Goal: Navigation & Orientation: Find specific page/section

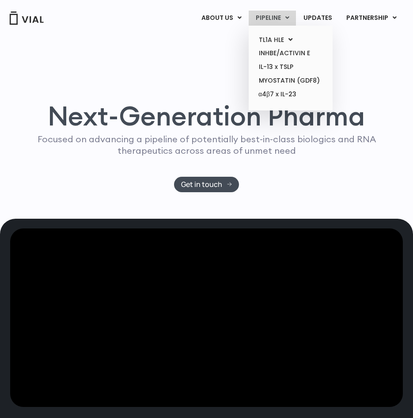
click at [275, 20] on link "PIPELINE" at bounding box center [272, 18] width 47 height 15
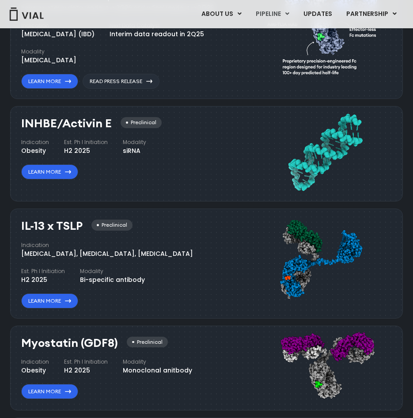
scroll to position [465, 0]
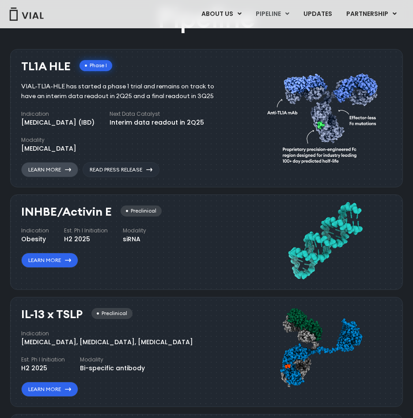
click at [71, 167] on link "Learn More" at bounding box center [49, 169] width 57 height 15
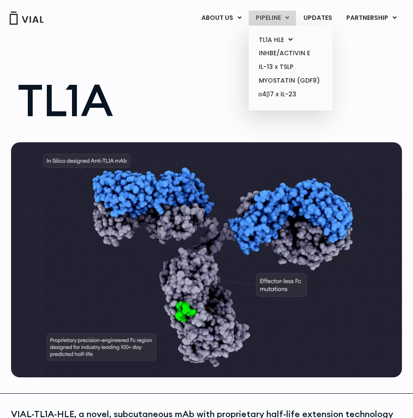
click at [279, 14] on link "PIPELINE" at bounding box center [272, 18] width 47 height 15
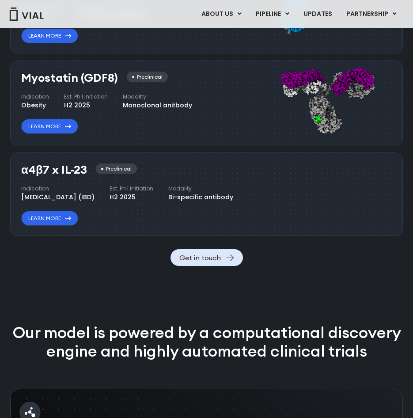
scroll to position [774, 0]
